Goal: Task Accomplishment & Management: Manage account settings

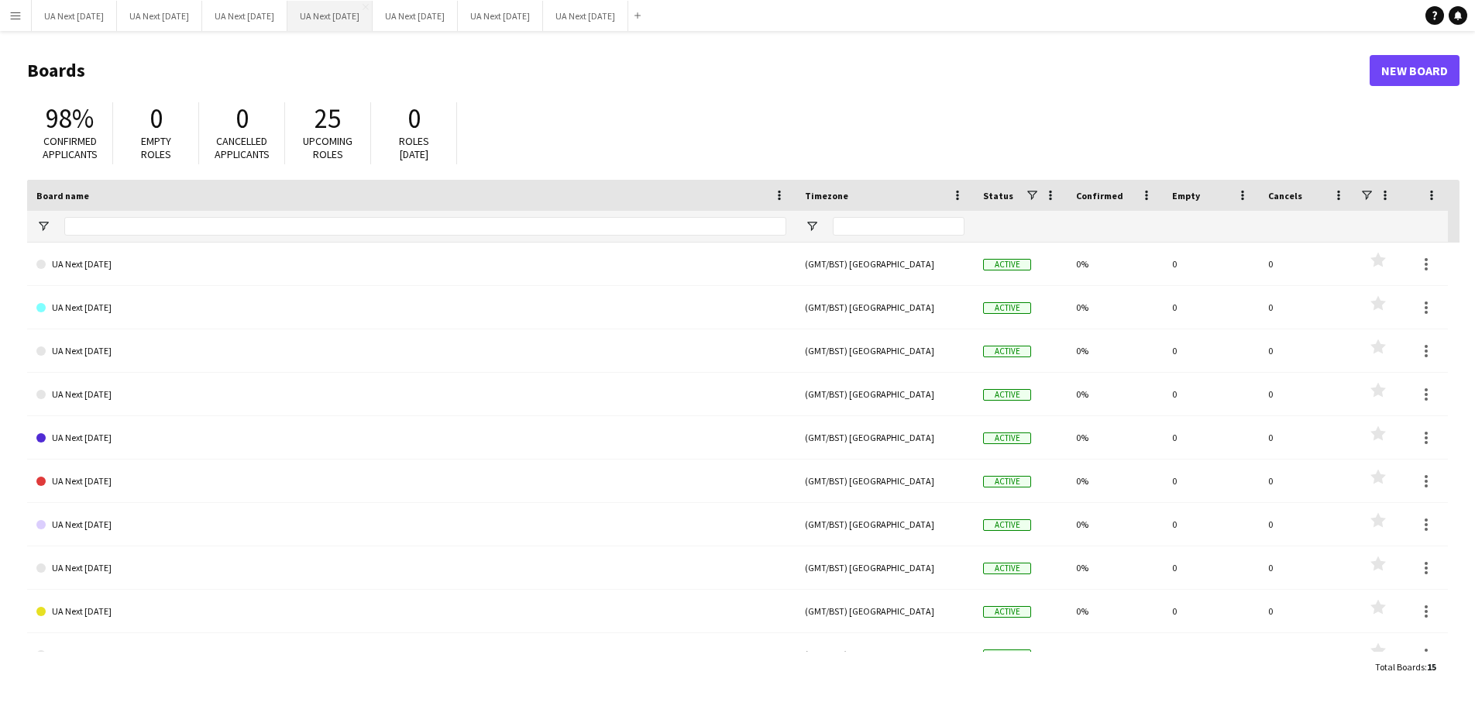
click at [360, 17] on button "UA Next [DATE] Close" at bounding box center [329, 16] width 85 height 30
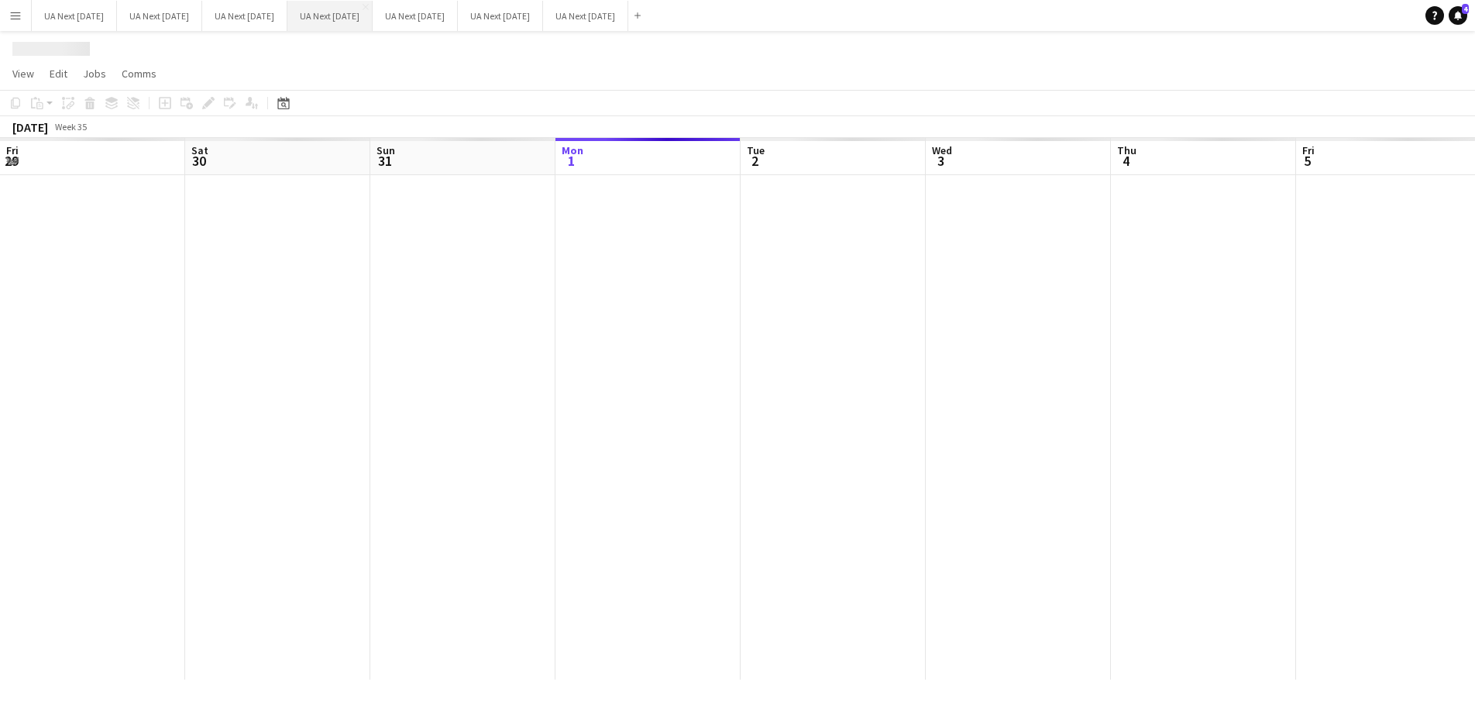
scroll to position [0, 370]
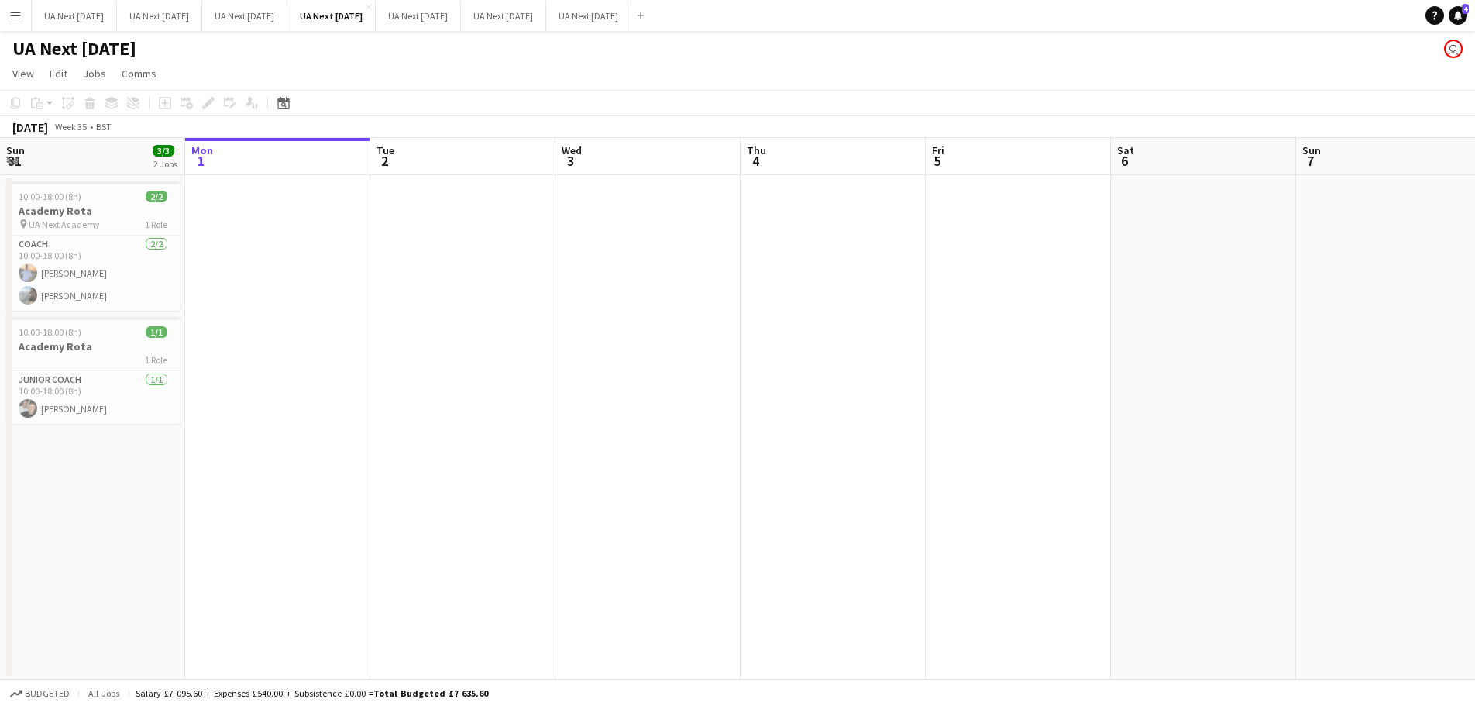
click at [15, 24] on button "Menu" at bounding box center [15, 15] width 31 height 31
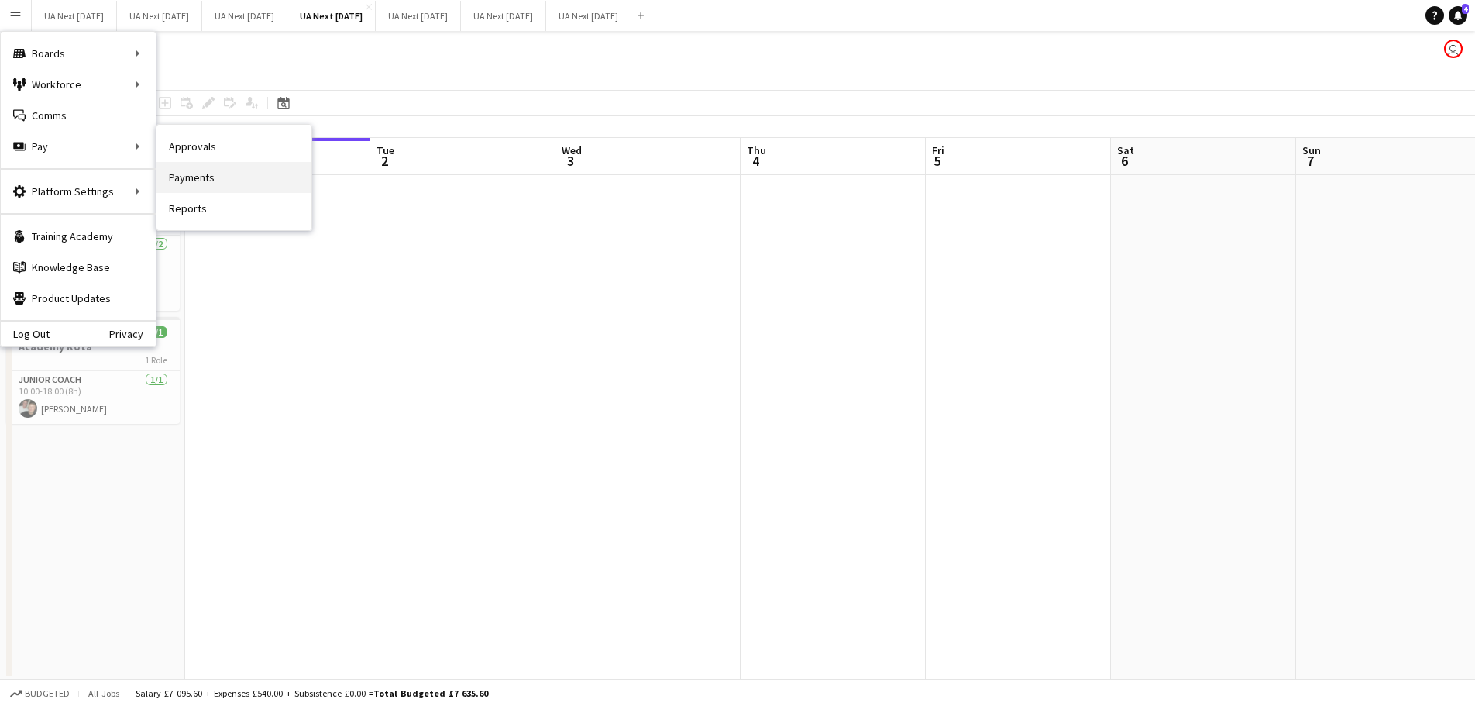
click at [218, 175] on link "Payments" at bounding box center [233, 177] width 155 height 31
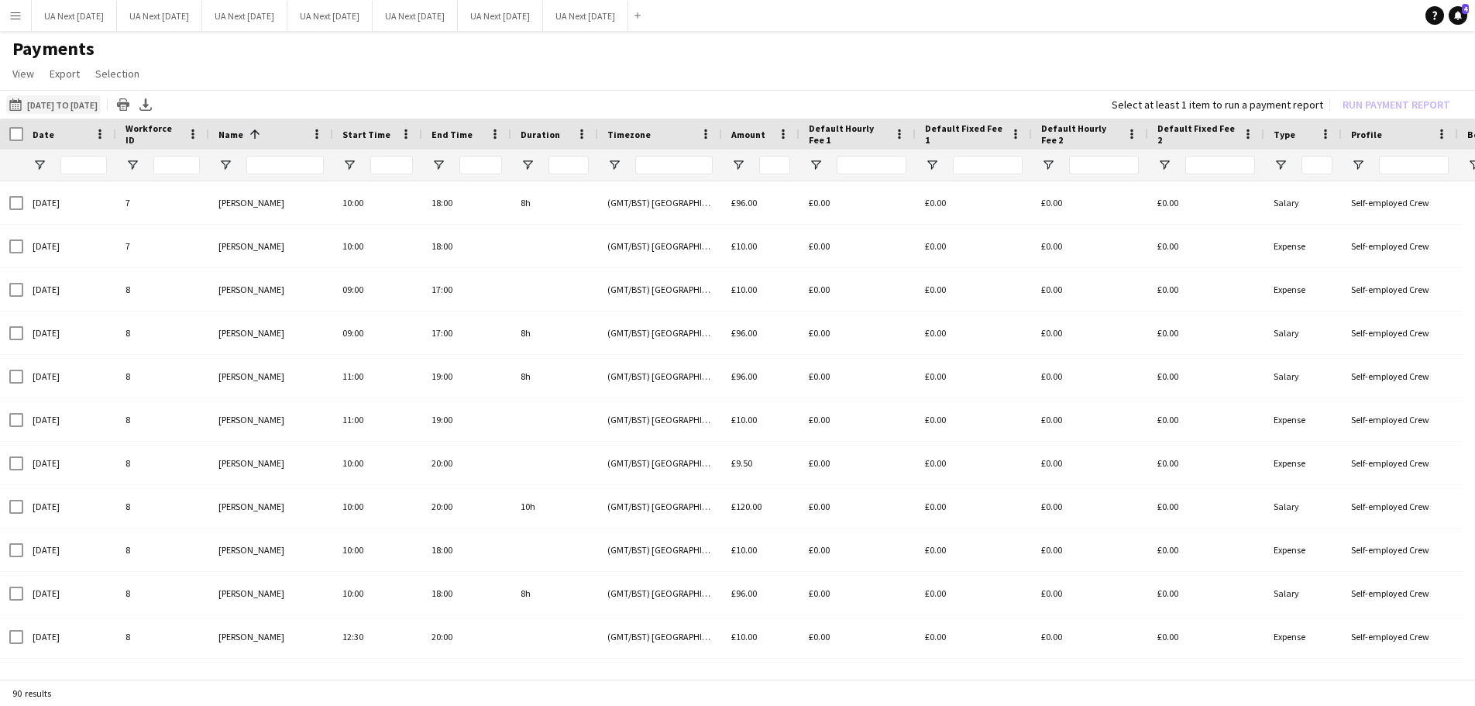
click at [90, 105] on button "[DATE] to [DATE] [DATE] to [DATE]" at bounding box center [53, 104] width 94 height 19
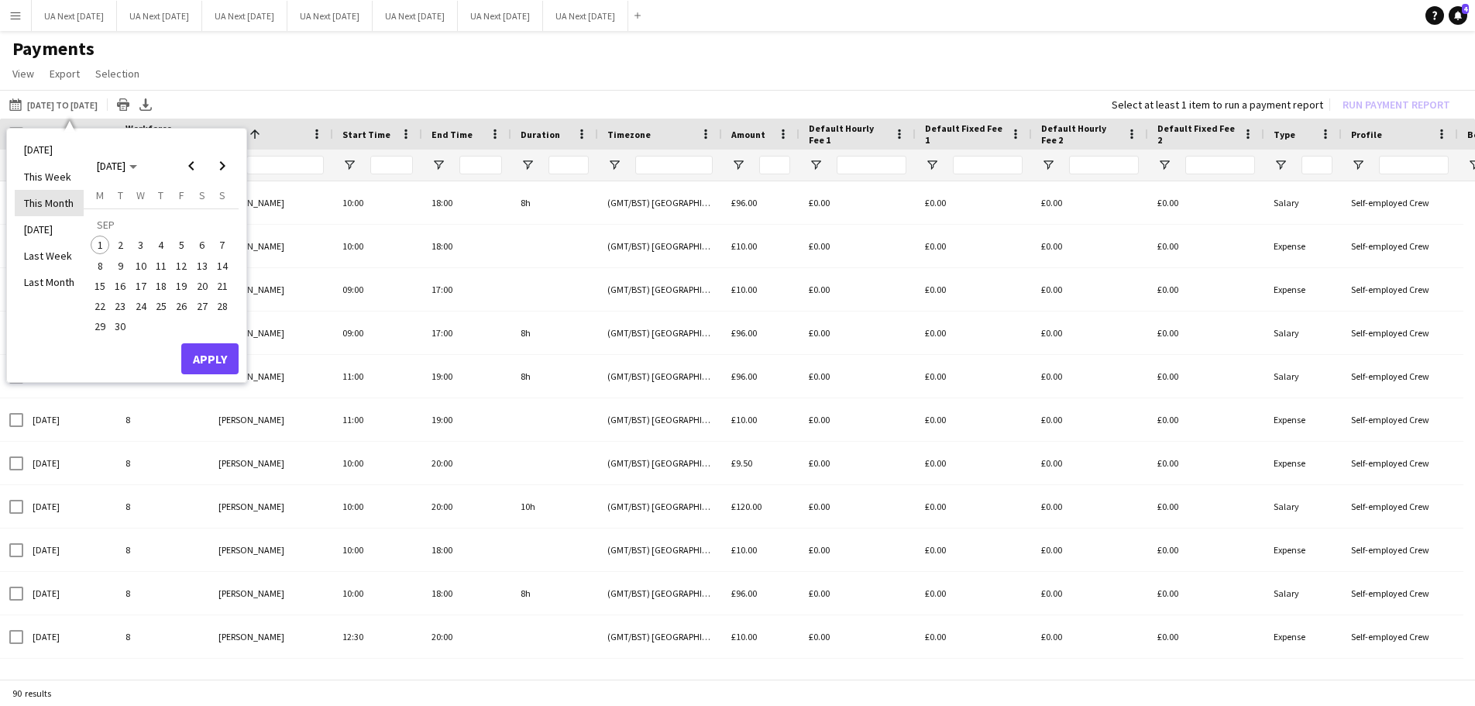
click at [58, 208] on li "This Month" at bounding box center [49, 203] width 69 height 26
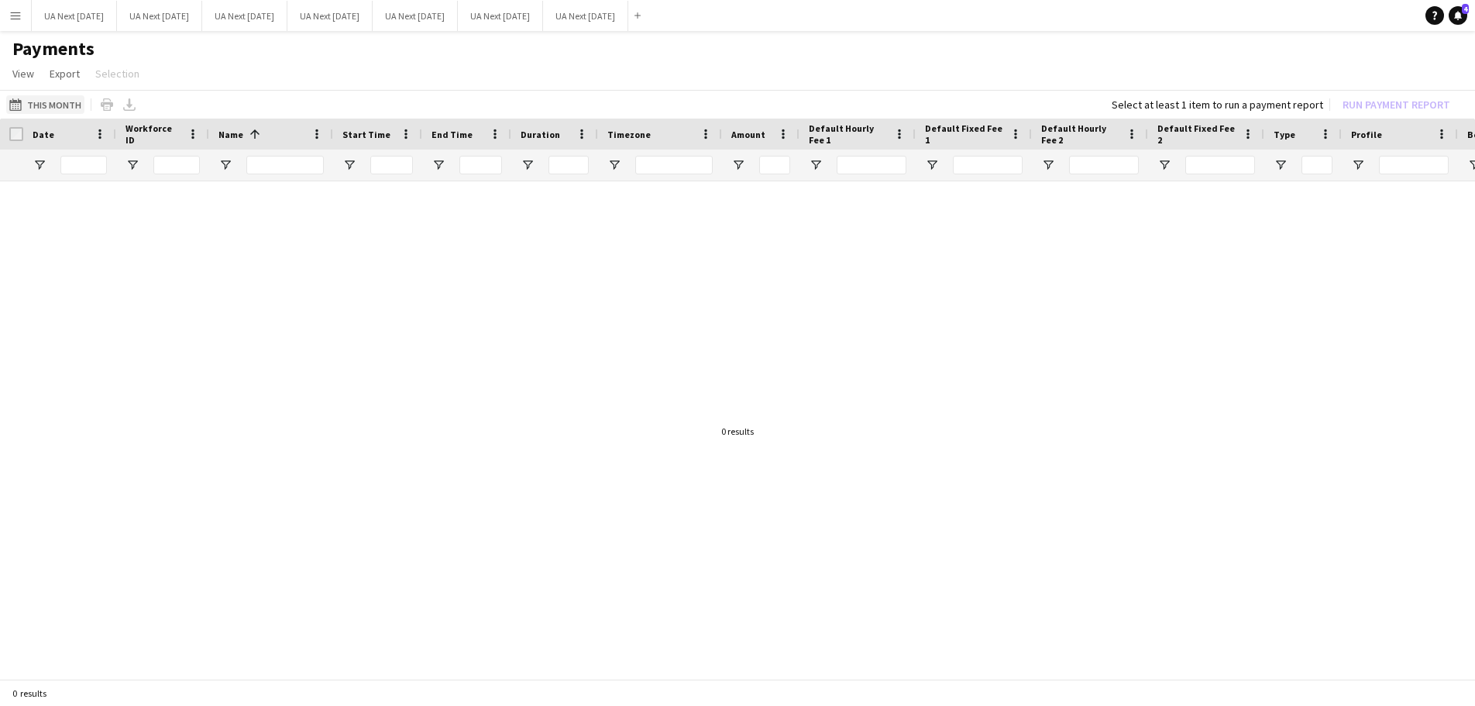
click at [64, 102] on button "[DATE] to [DATE] This Month" at bounding box center [45, 104] width 78 height 19
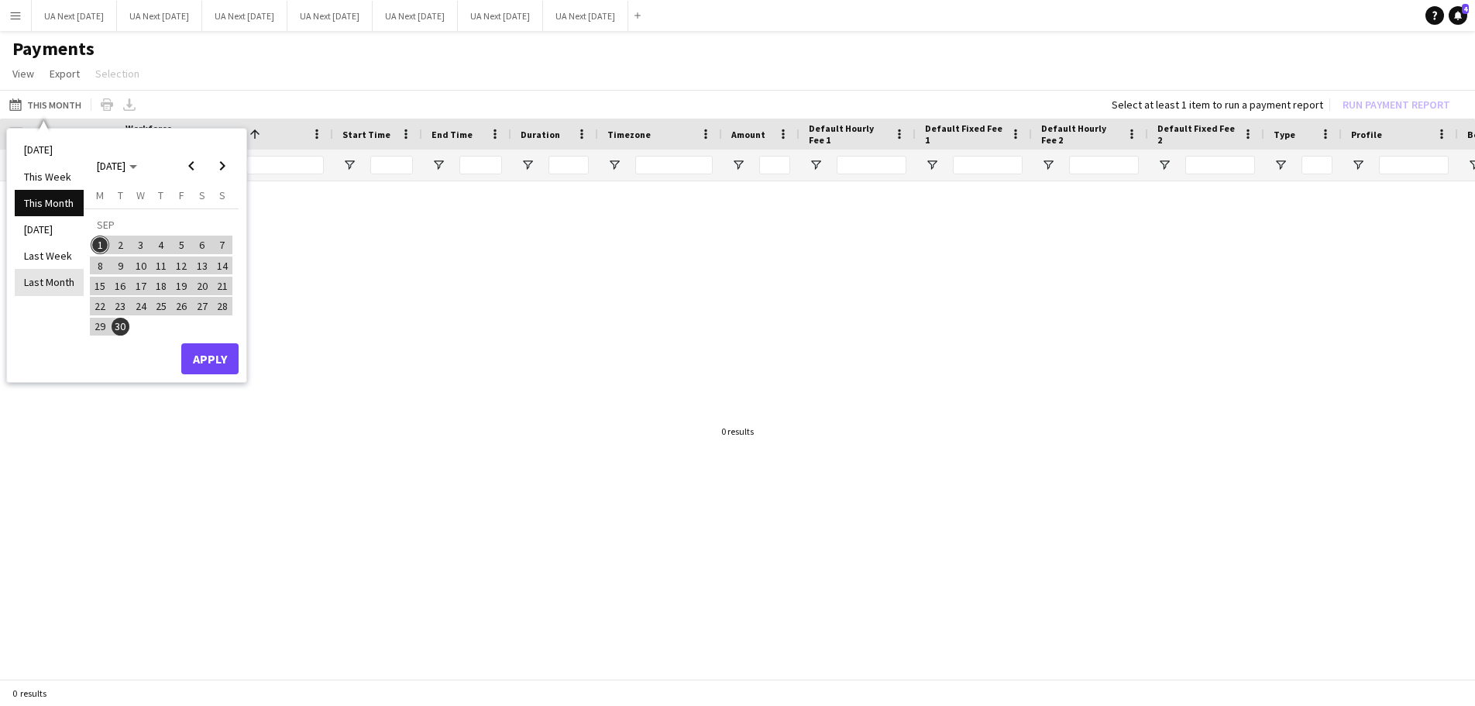
click at [54, 280] on li "Last Month" at bounding box center [49, 282] width 69 height 26
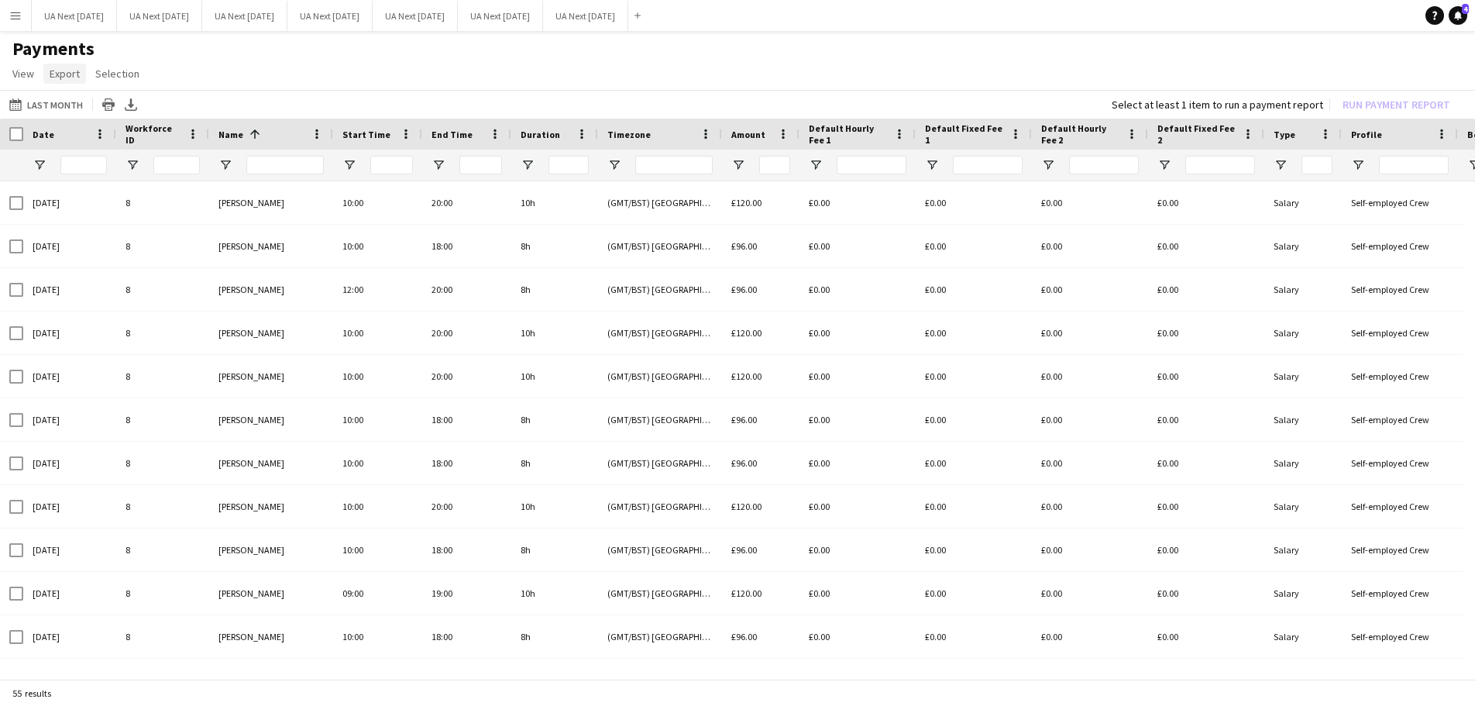
click at [62, 74] on span "Export" at bounding box center [65, 74] width 30 height 14
click at [89, 105] on span "Export as XLSX" at bounding box center [90, 107] width 67 height 14
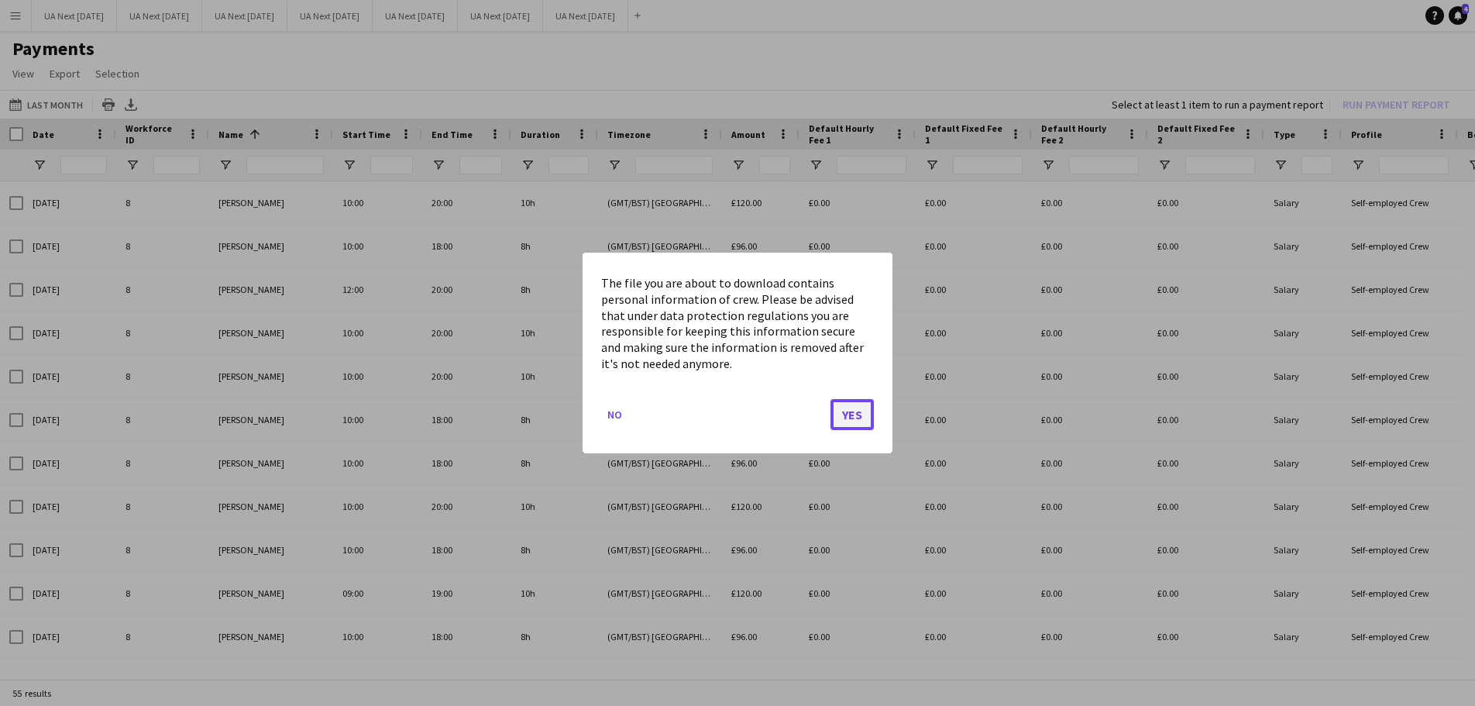
click at [849, 421] on button "Yes" at bounding box center [851, 414] width 43 height 31
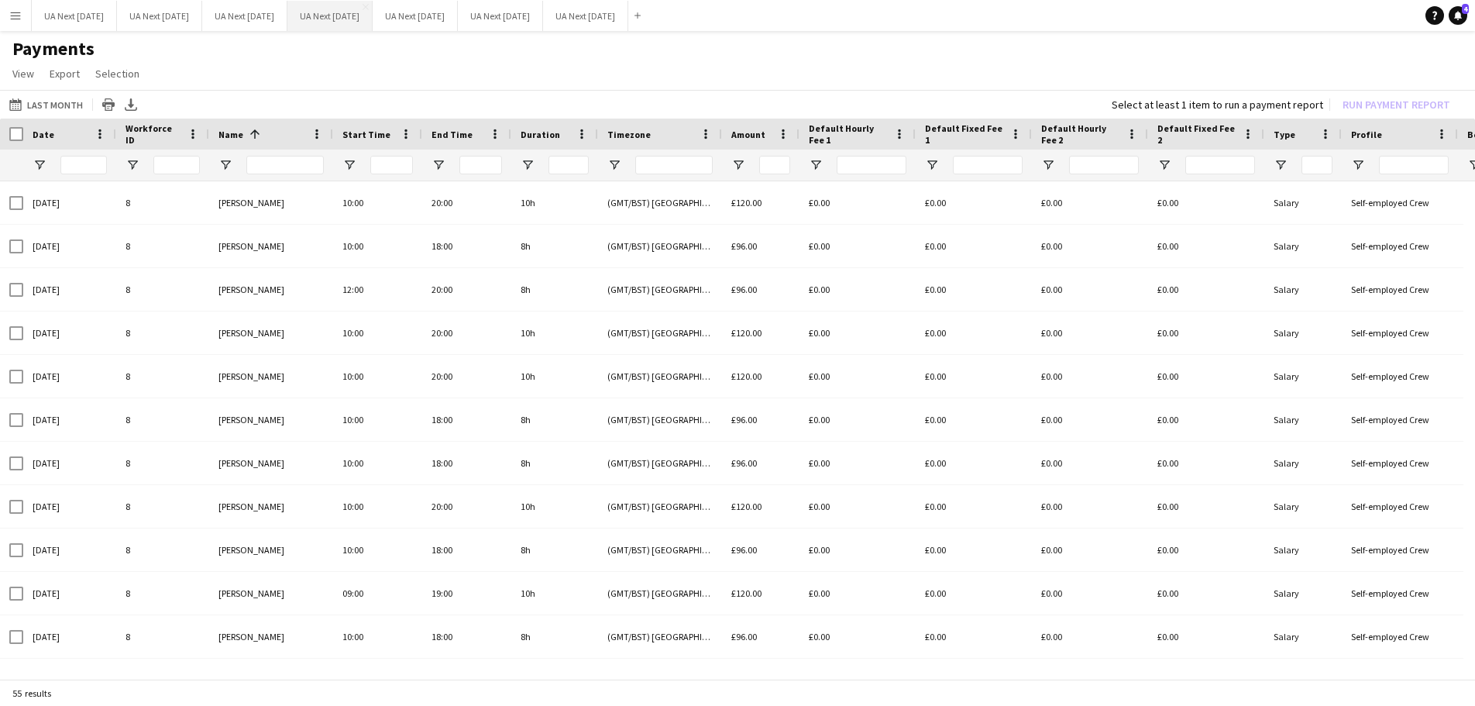
click at [361, 25] on button "UA Next [DATE] Close" at bounding box center [329, 16] width 85 height 30
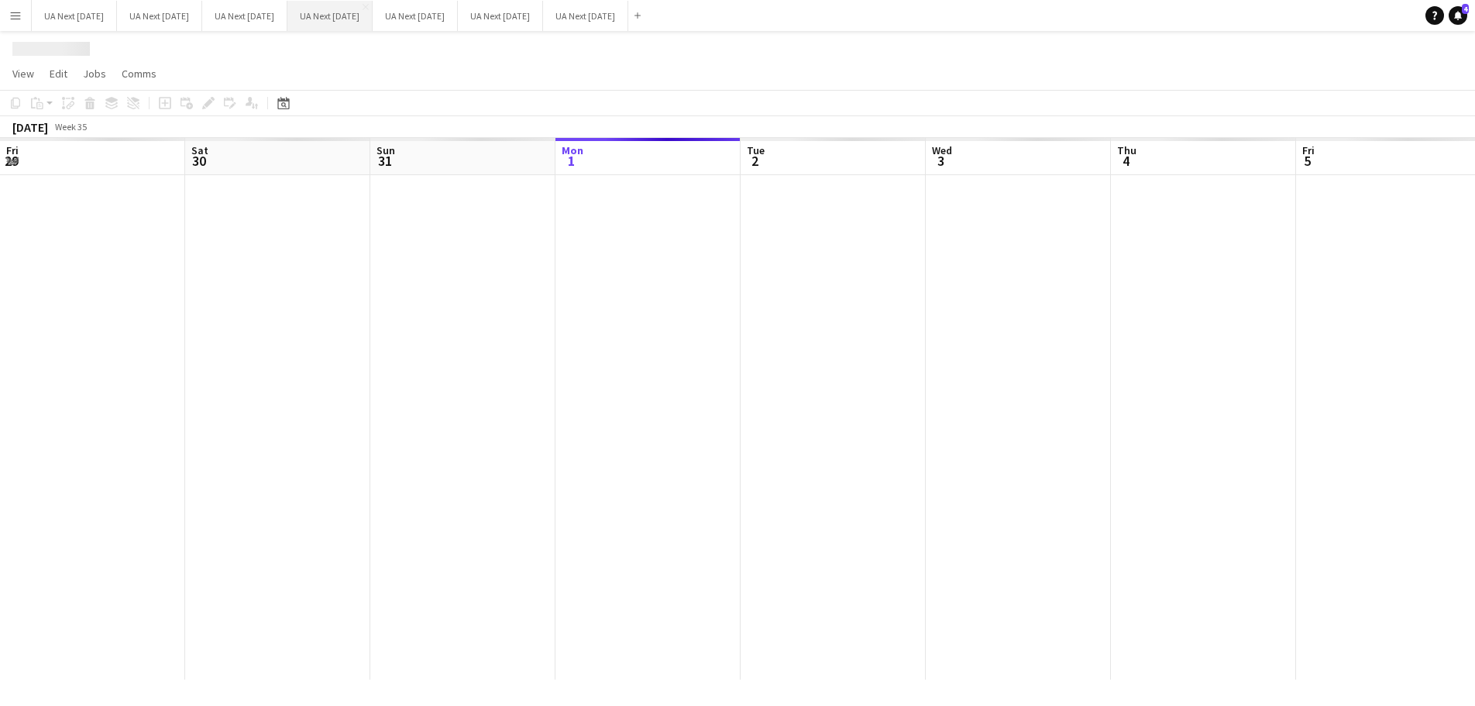
scroll to position [0, 370]
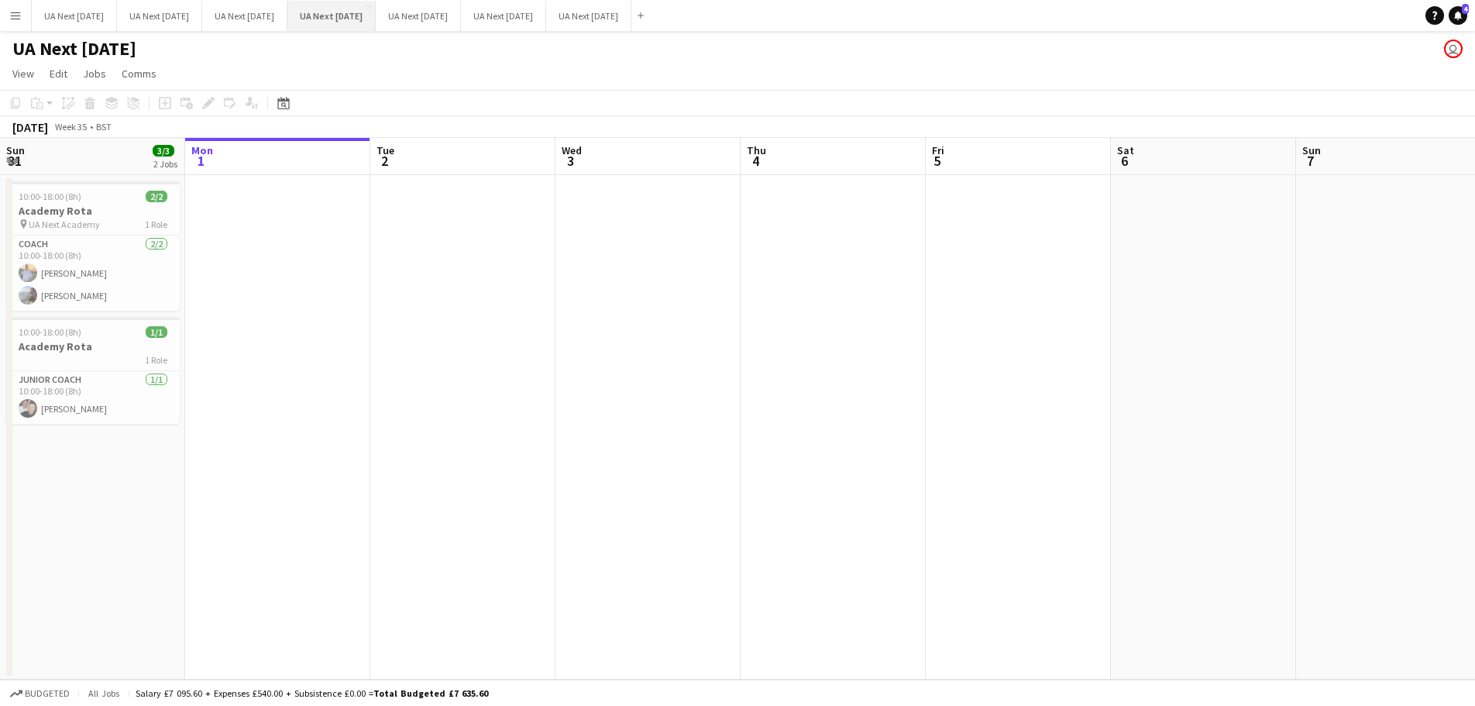
click at [329, 15] on button "UA Next [DATE] Close" at bounding box center [331, 16] width 88 height 30
click at [10, 12] on app-icon "Menu" at bounding box center [15, 15] width 12 height 12
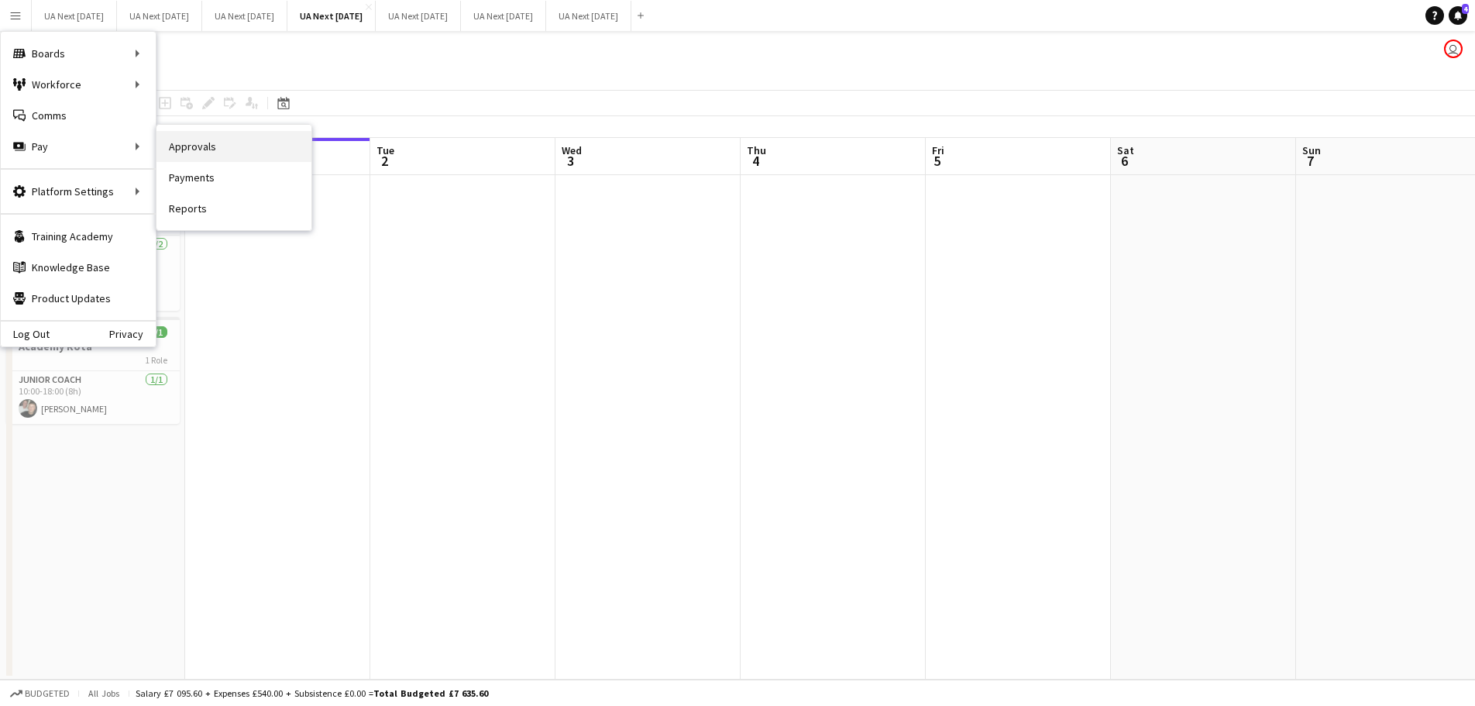
click at [192, 143] on link "Approvals" at bounding box center [233, 146] width 155 height 31
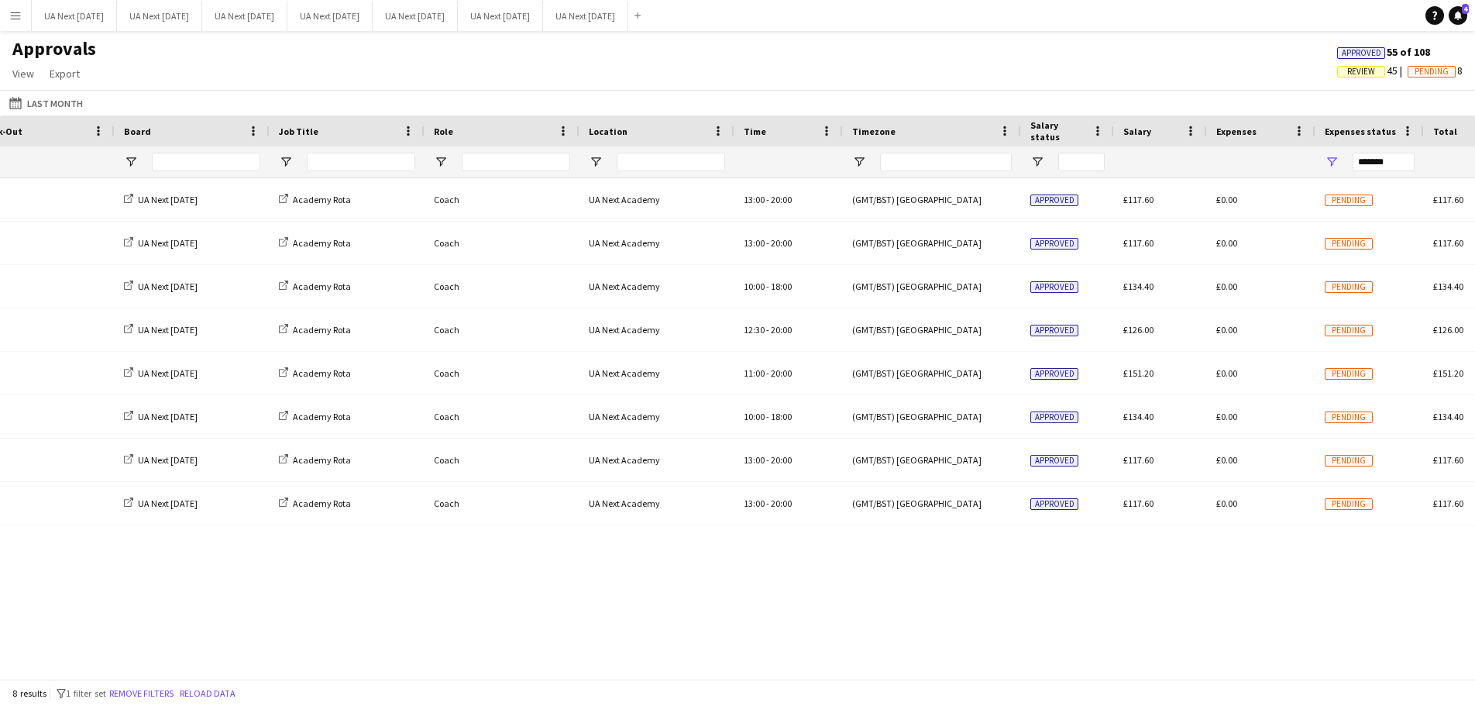
scroll to position [0, 536]
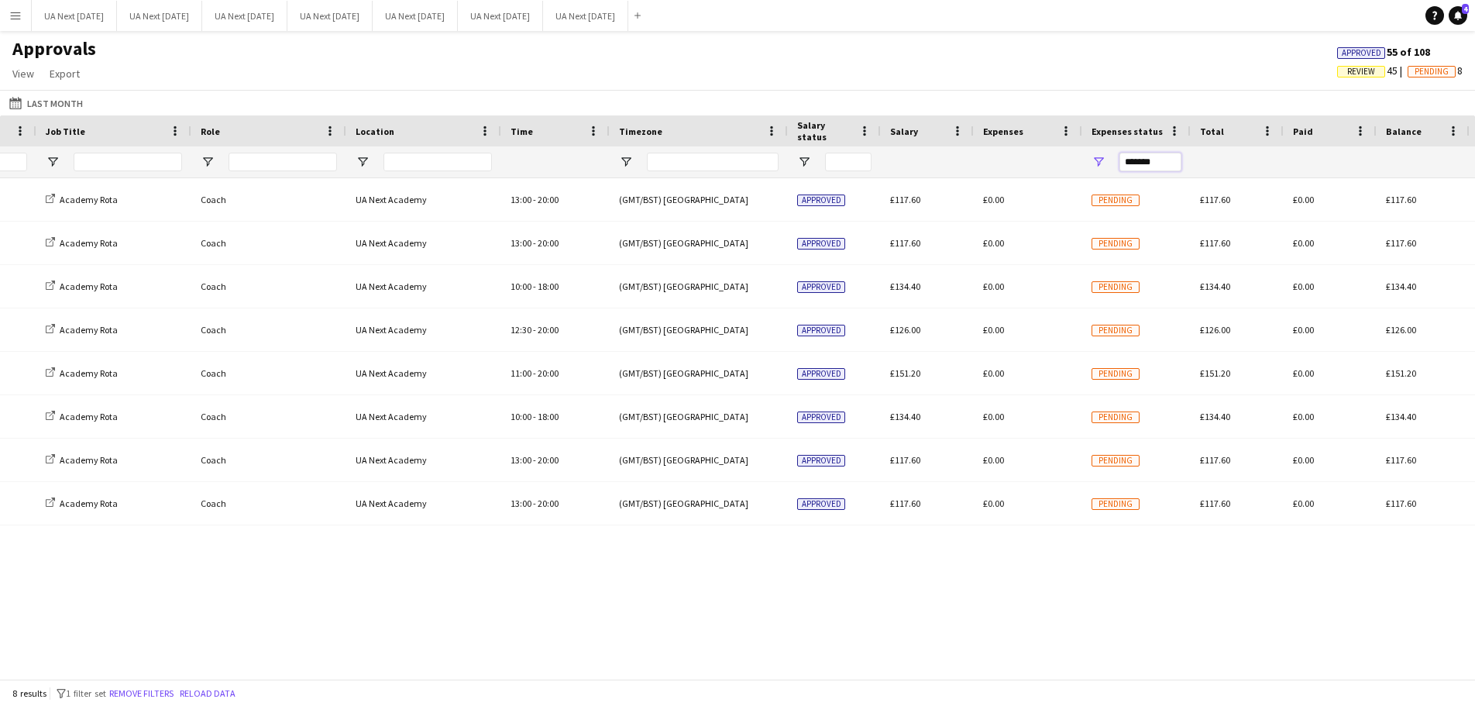
drag, startPoint x: 1167, startPoint y: 163, endPoint x: 1102, endPoint y: 159, distance: 65.2
click at [1102, 159] on div "*******" at bounding box center [1136, 161] width 108 height 31
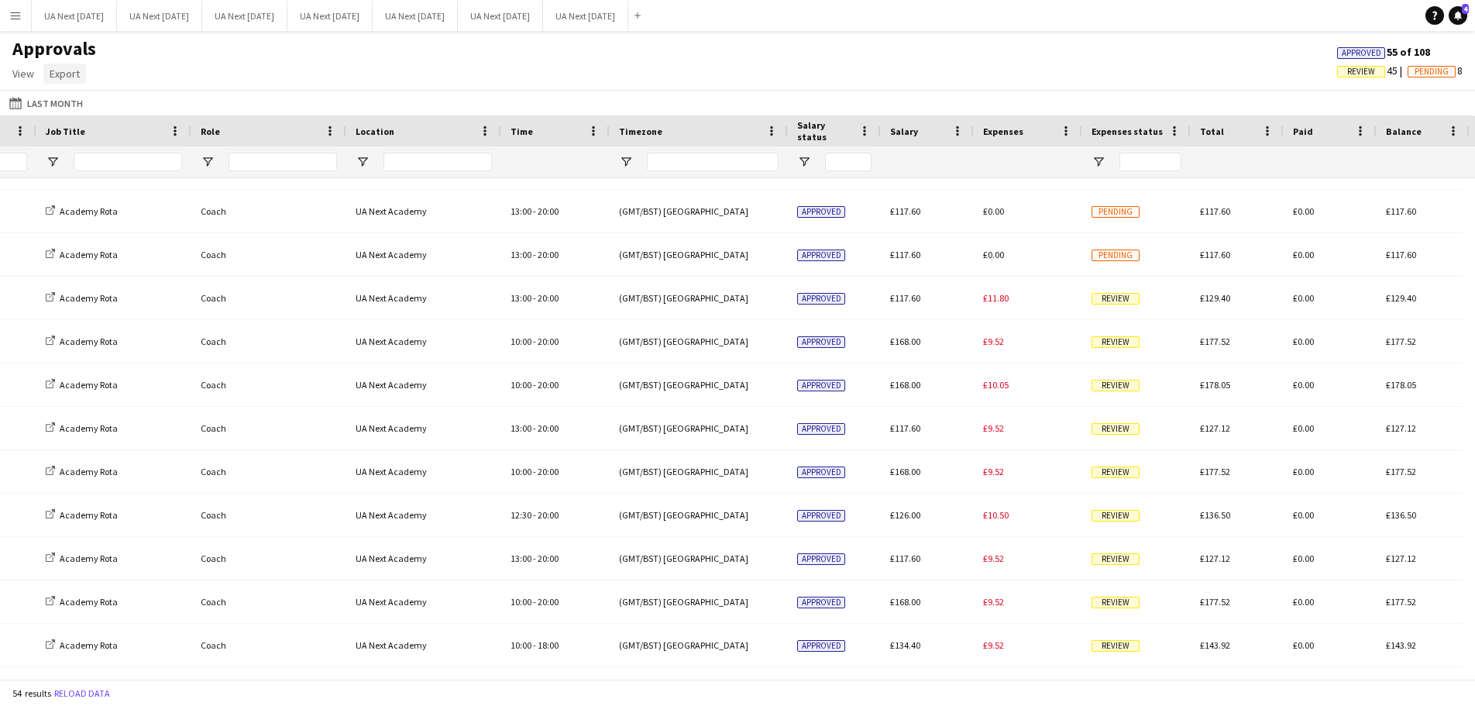
click at [60, 74] on span "Export" at bounding box center [65, 74] width 30 height 14
click at [80, 113] on span "Export as XLSX" at bounding box center [90, 107] width 67 height 14
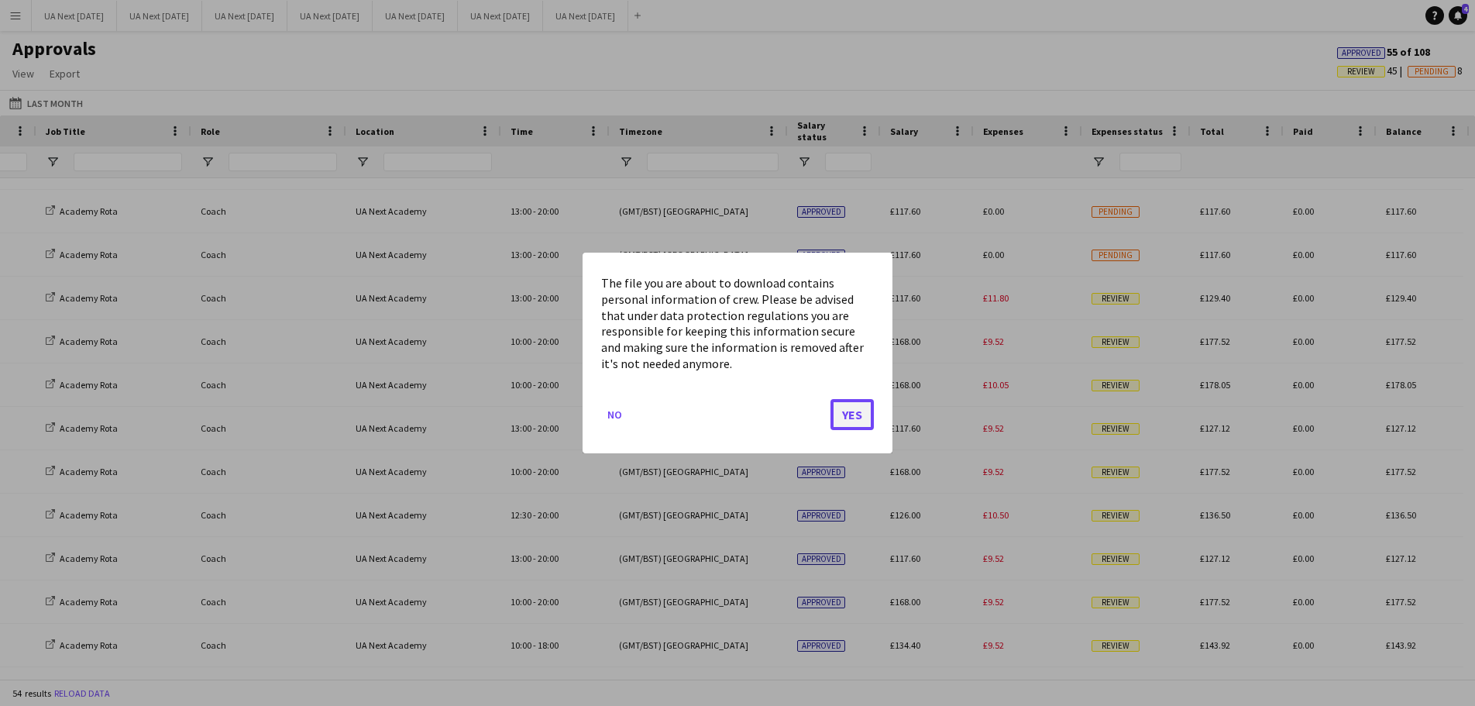
click at [862, 413] on button "Yes" at bounding box center [851, 414] width 43 height 31
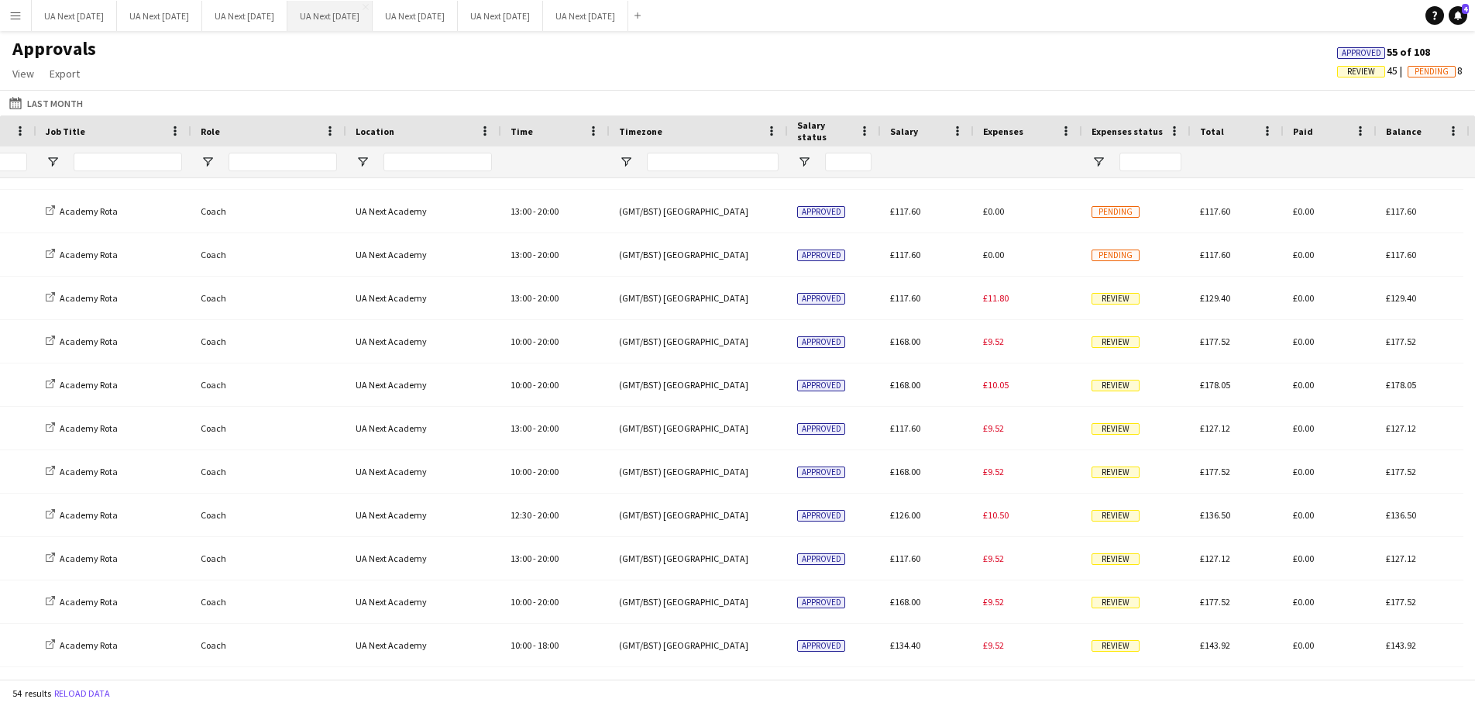
click at [364, 19] on button "UA Next [DATE] Close" at bounding box center [329, 16] width 85 height 30
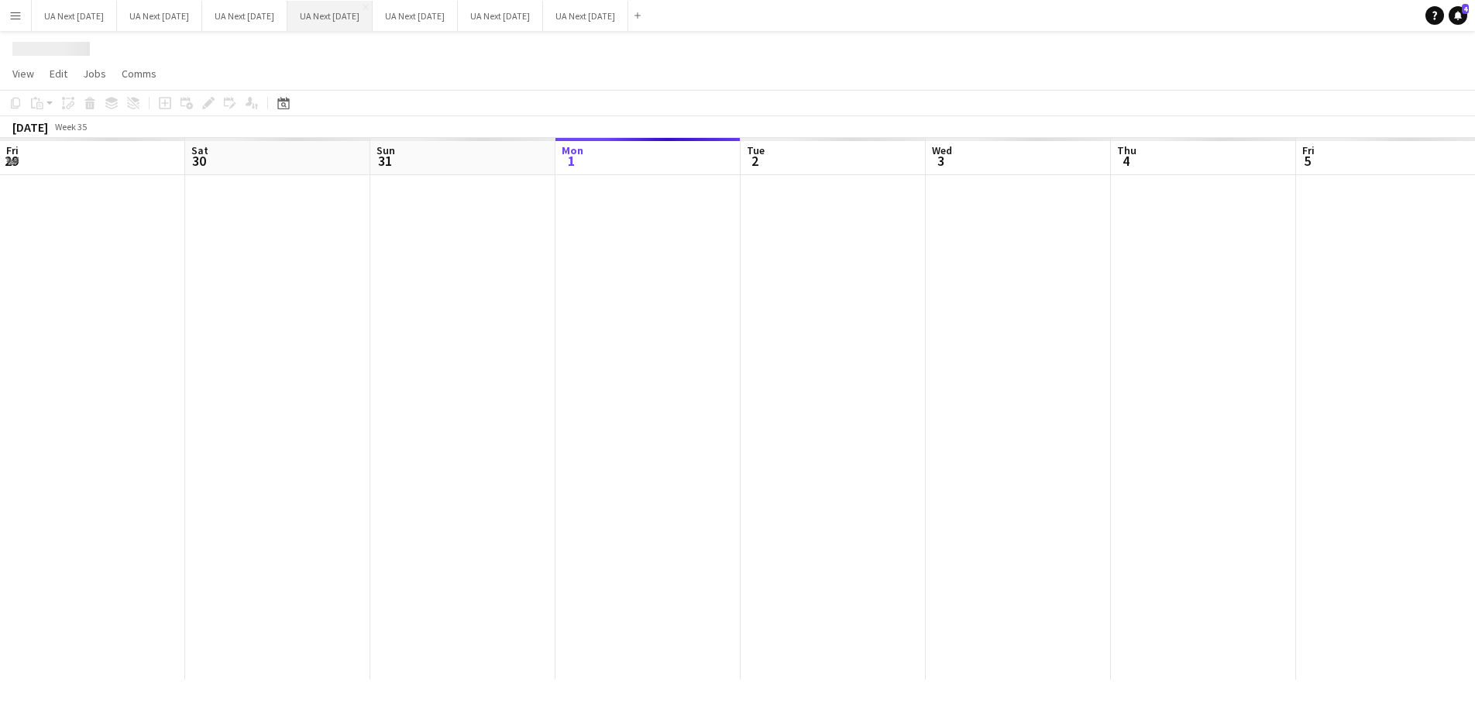
scroll to position [0, 370]
